Goal: Navigation & Orientation: Find specific page/section

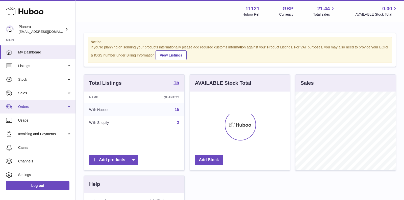
scroll to position [78, 100]
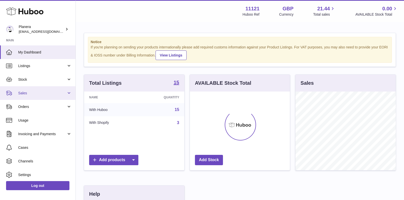
click at [47, 91] on span "Sales" at bounding box center [42, 93] width 48 height 5
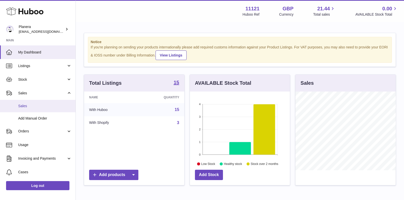
click at [32, 107] on span "Sales" at bounding box center [44, 106] width 53 height 5
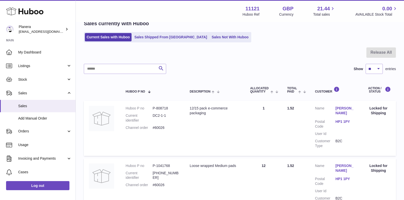
scroll to position [96, 0]
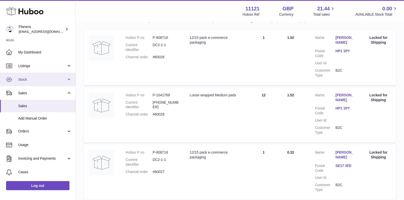
click at [28, 79] on span "Stock" at bounding box center [42, 79] width 48 height 5
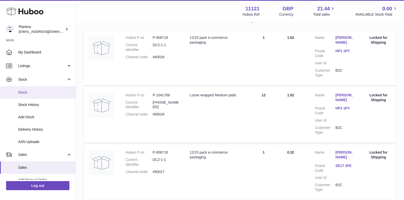
click at [29, 90] on span "Stock" at bounding box center [44, 92] width 53 height 5
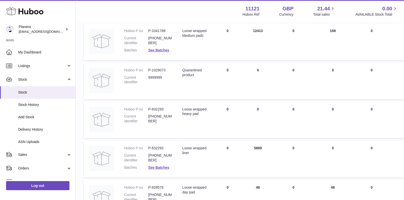
scroll to position [115, 0]
